Goal: Task Accomplishment & Management: Manage account settings

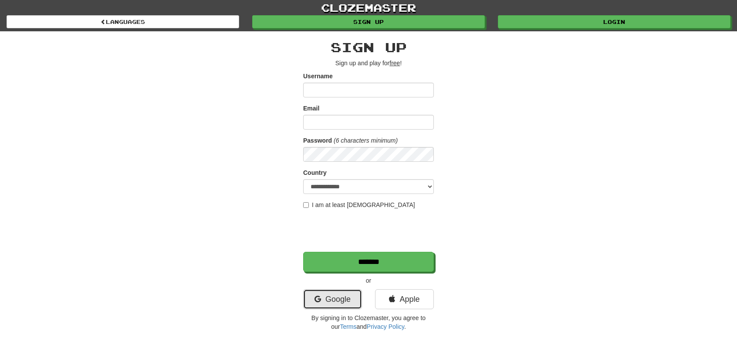
click at [333, 303] on link "Google" at bounding box center [332, 300] width 59 height 20
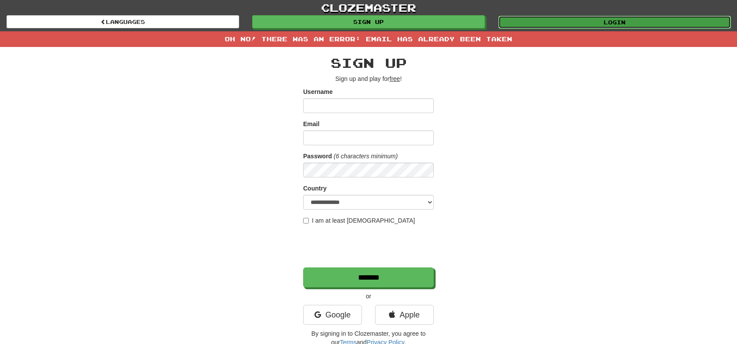
click at [574, 21] on link "Login" at bounding box center [614, 22] width 233 height 13
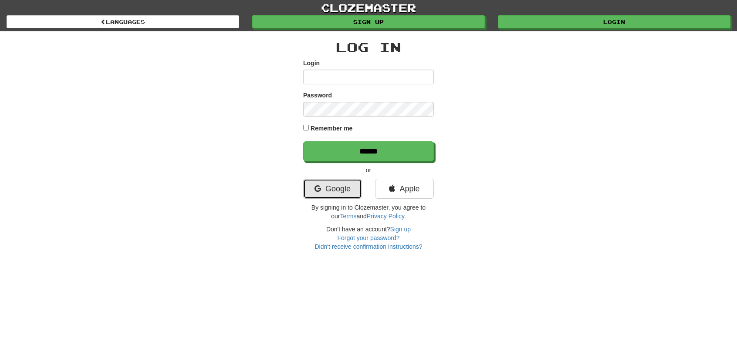
click at [345, 188] on link "Google" at bounding box center [332, 189] width 59 height 20
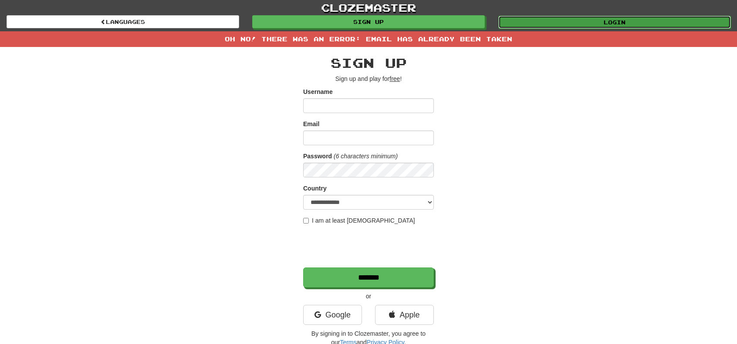
click at [566, 20] on link "Login" at bounding box center [614, 22] width 233 height 13
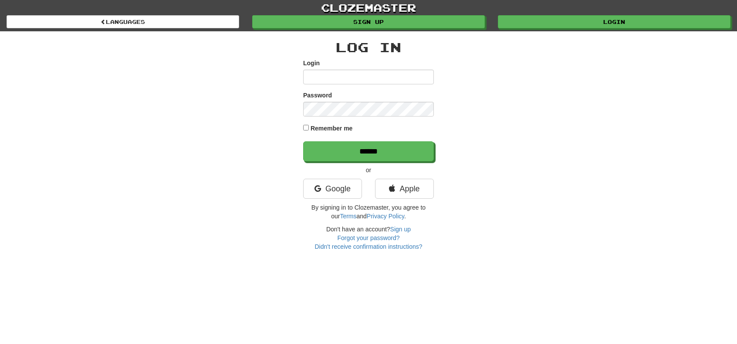
click at [342, 82] on input "Login" at bounding box center [368, 77] width 131 height 15
click at [490, 135] on div "Log In Login Password Remember me ****** or Google Apple By signing in to Cloze…" at bounding box center [369, 141] width 510 height 220
